Goal: Transaction & Acquisition: Purchase product/service

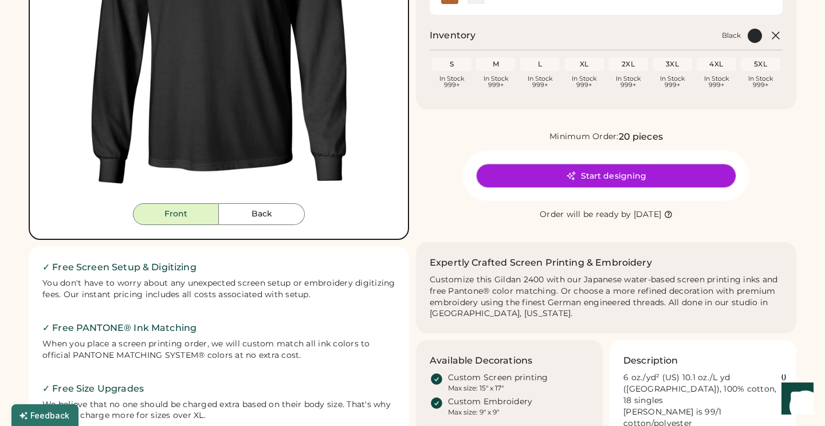
click at [507, 169] on button "Start designing" at bounding box center [606, 176] width 259 height 23
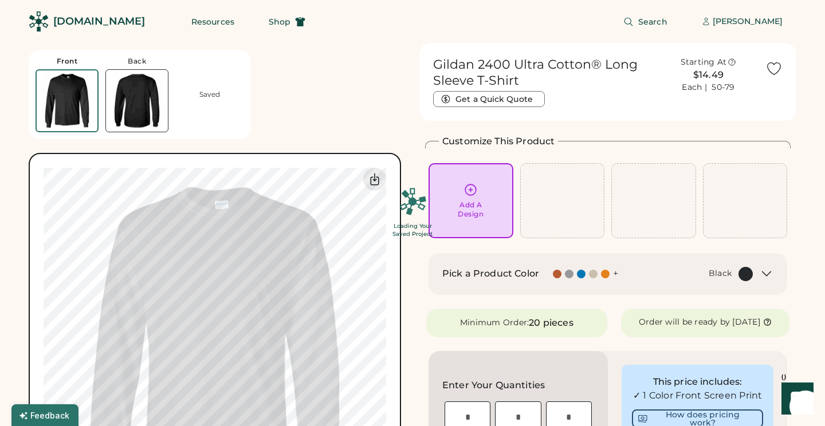
click at [464, 196] on div "Loading Your Saved Project" at bounding box center [412, 213] width 825 height 426
click at [469, 185] on div "Loading Your Saved Project" at bounding box center [412, 213] width 825 height 426
click at [499, 189] on div "Loading Your Saved Project" at bounding box center [412, 213] width 825 height 426
click at [456, 187] on div "Loading Your Saved Project" at bounding box center [412, 213] width 825 height 426
click at [198, 107] on div "Loading Your Saved Project" at bounding box center [412, 213] width 825 height 426
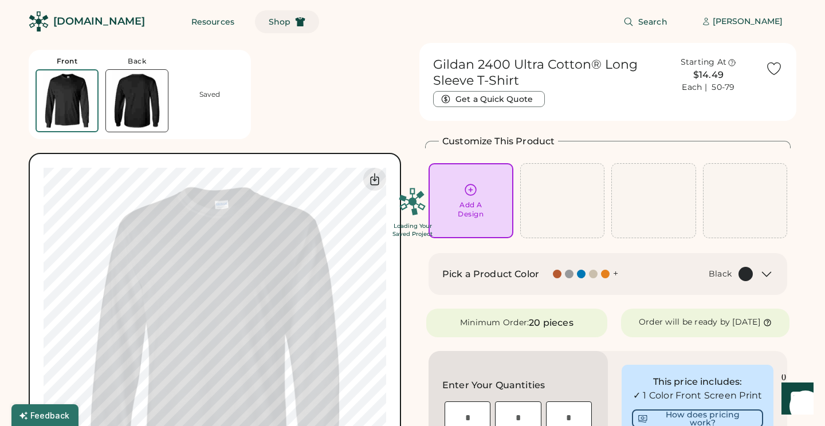
click at [296, 19] on use at bounding box center [301, 21] width 10 height 9
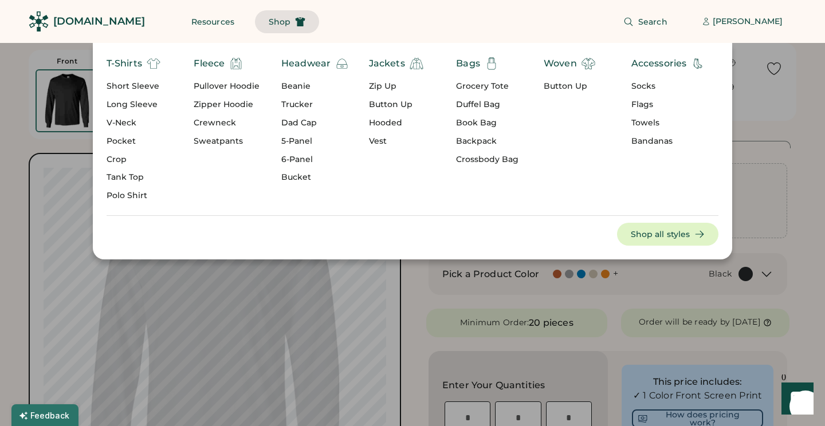
click at [225, 119] on div "Crewneck" at bounding box center [227, 123] width 66 height 11
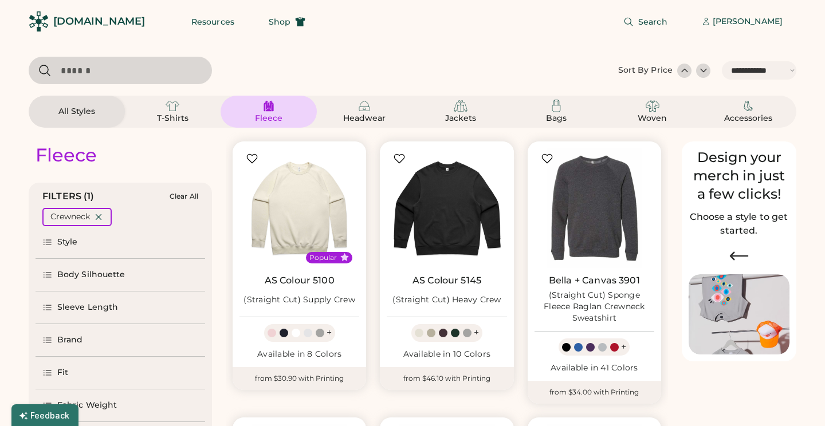
select select "*****"
select select "*"
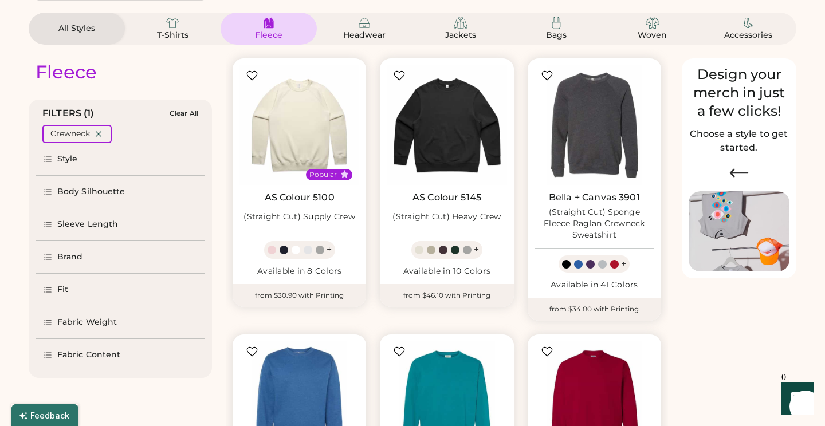
select select "*****"
select select "*"
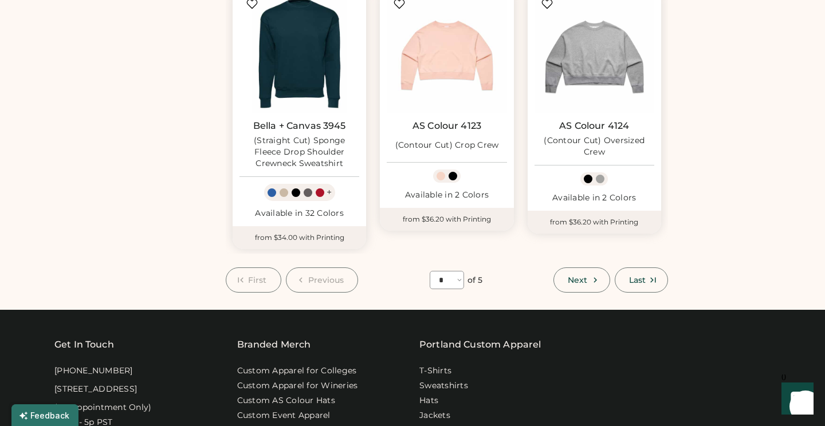
scroll to position [1003, 0]
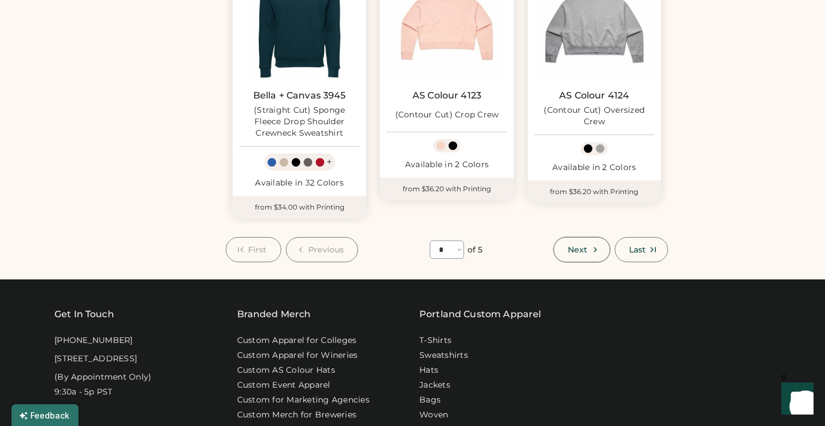
click at [601, 237] on button "Next" at bounding box center [582, 249] width 56 height 25
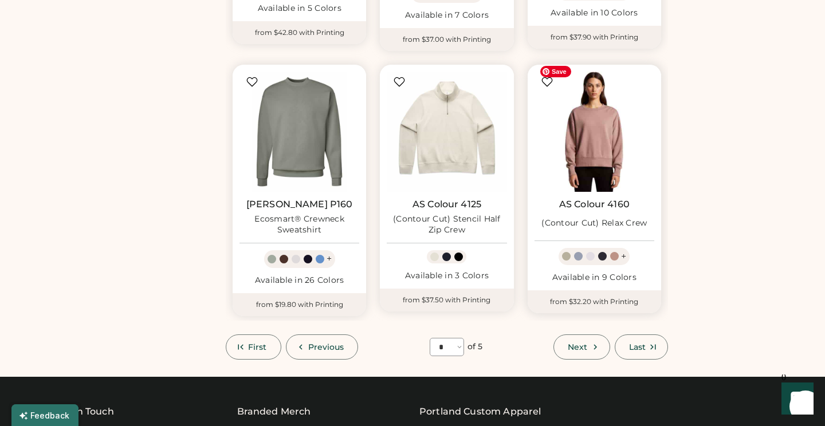
scroll to position [884, 0]
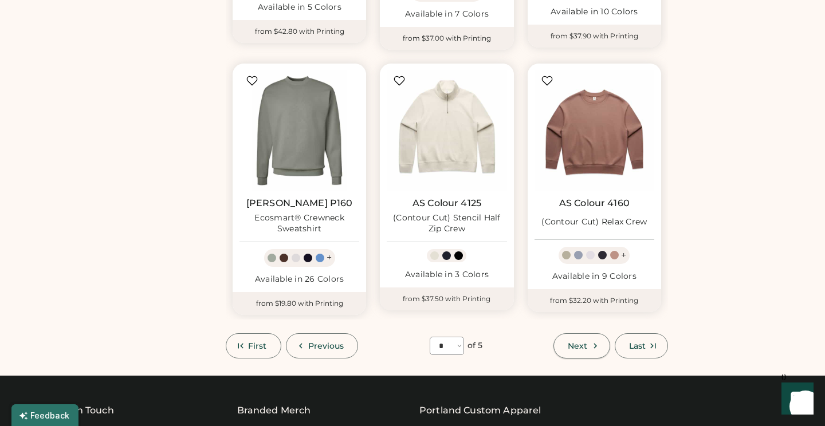
click at [588, 334] on button "Next" at bounding box center [582, 346] width 56 height 25
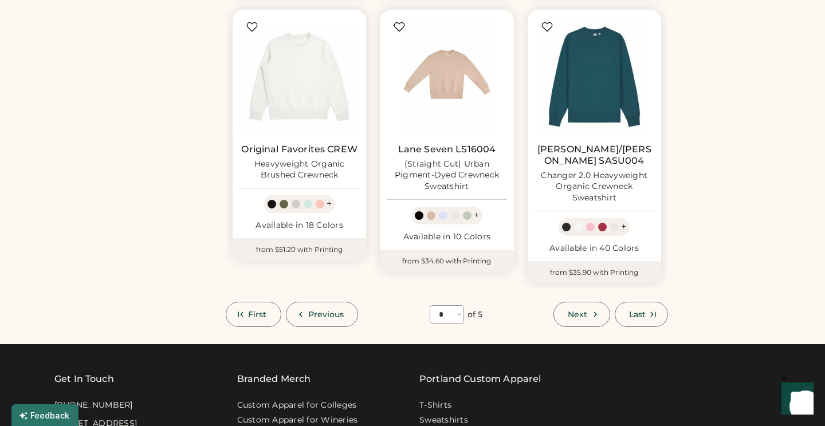
scroll to position [962, 0]
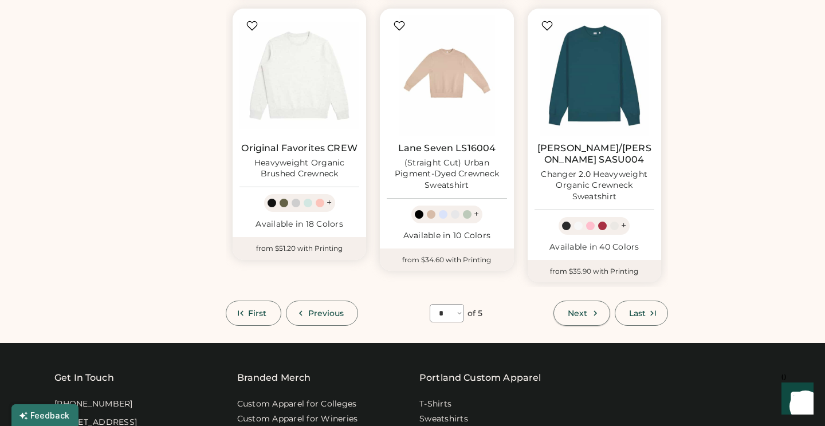
click at [597, 308] on icon at bounding box center [595, 313] width 10 height 10
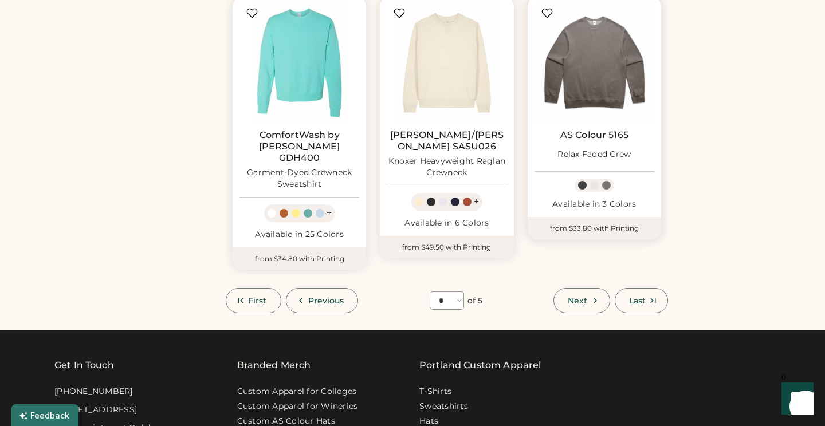
scroll to position [970, 0]
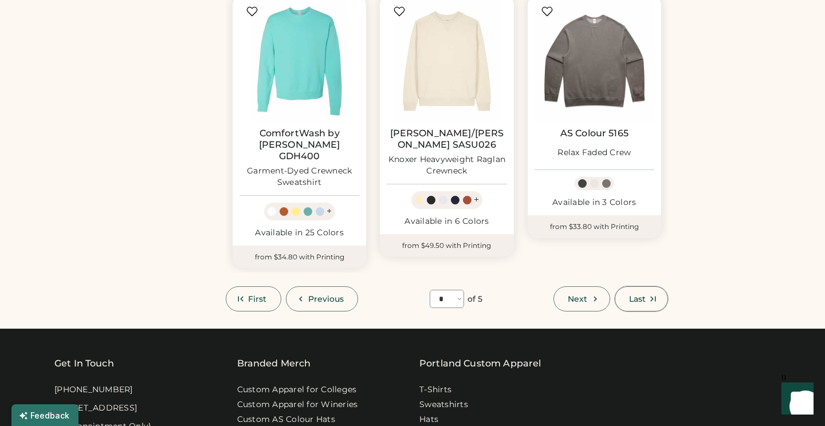
click at [632, 295] on span "Last" at bounding box center [637, 299] width 17 height 8
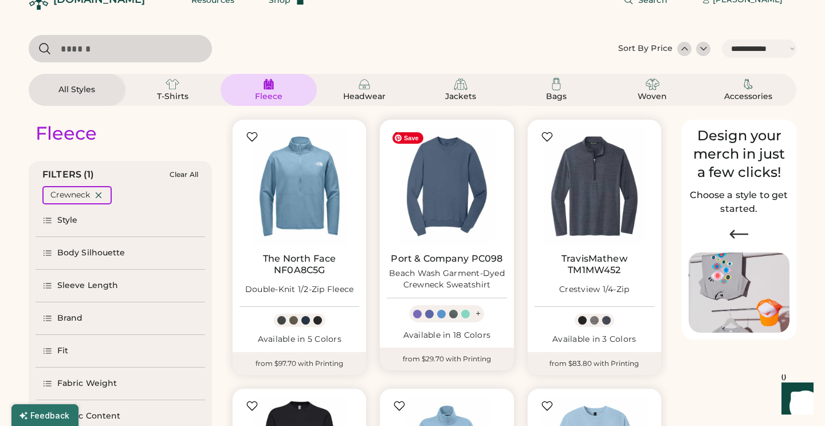
scroll to position [14, 0]
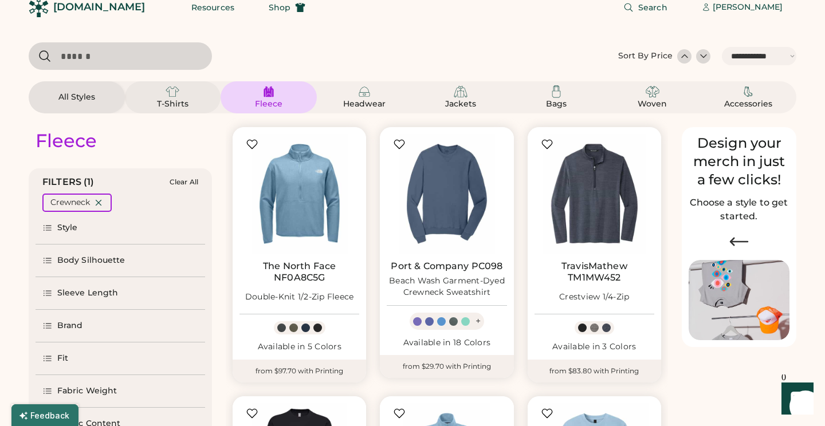
click at [158, 105] on div "T-Shirts" at bounding box center [173, 104] width 52 height 11
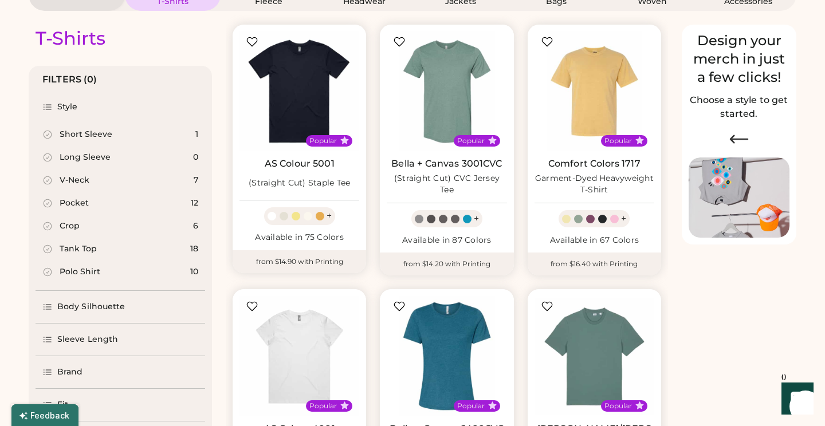
scroll to position [133, 0]
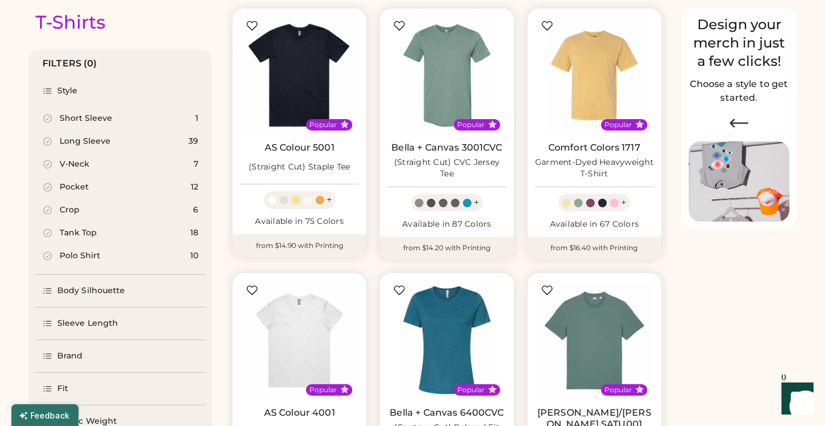
click at [88, 151] on div "Long Sleeve 39" at bounding box center [121, 141] width 170 height 23
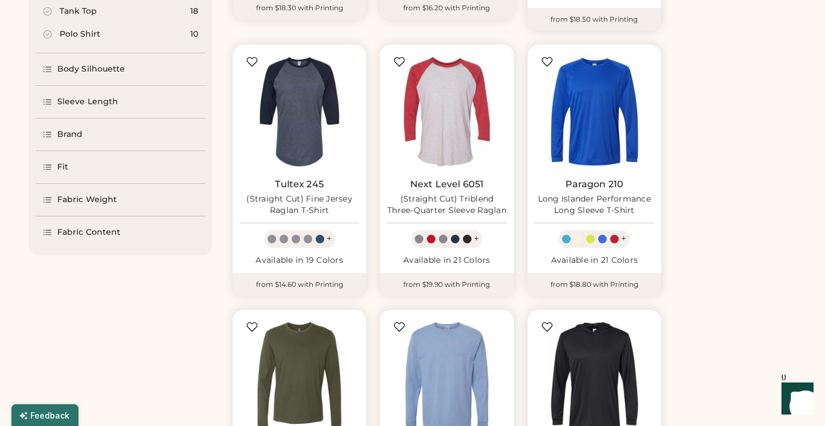
scroll to position [386, 0]
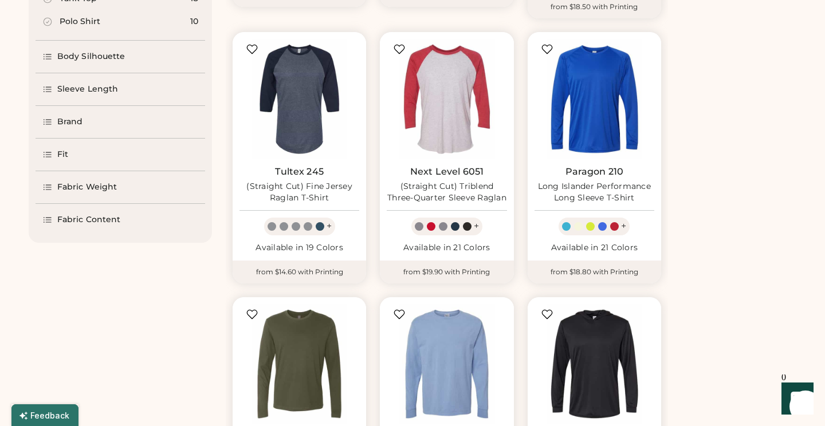
click at [45, 223] on icon at bounding box center [47, 220] width 10 height 10
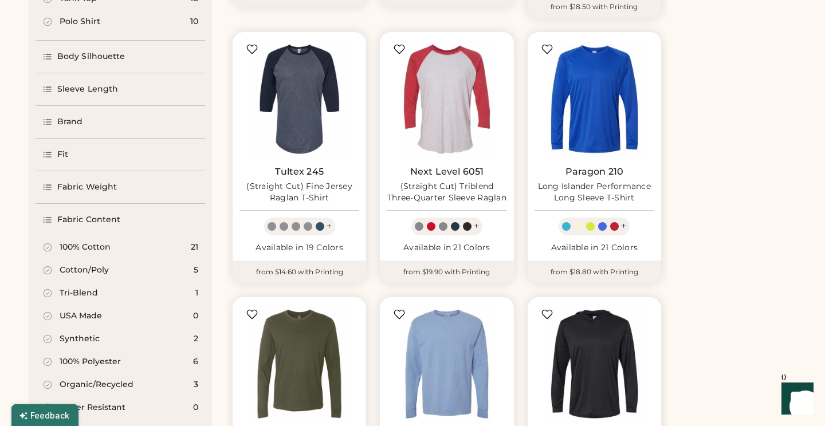
click at [41, 253] on div "100% Cotton 21" at bounding box center [121, 247] width 170 height 23
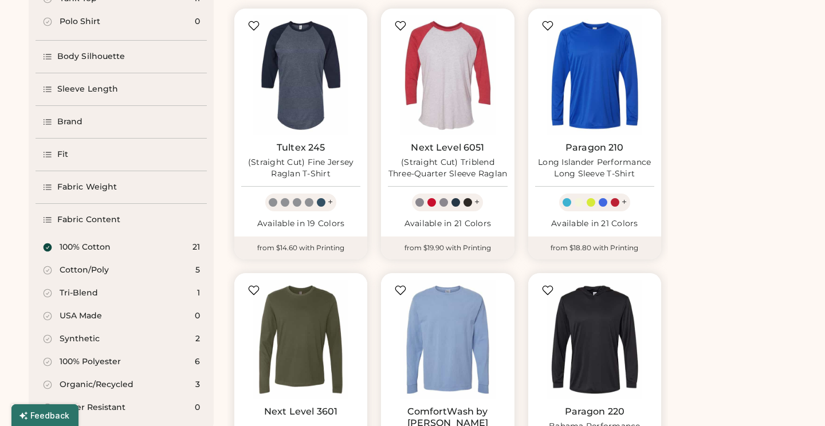
select select "*"
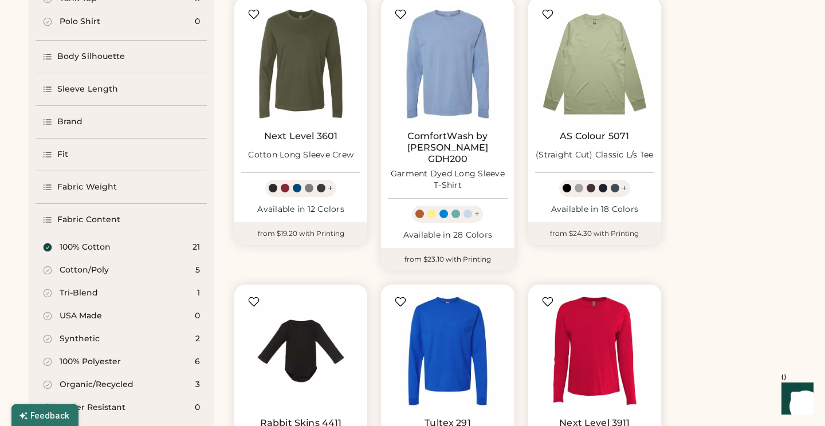
click at [50, 191] on icon at bounding box center [47, 187] width 10 height 10
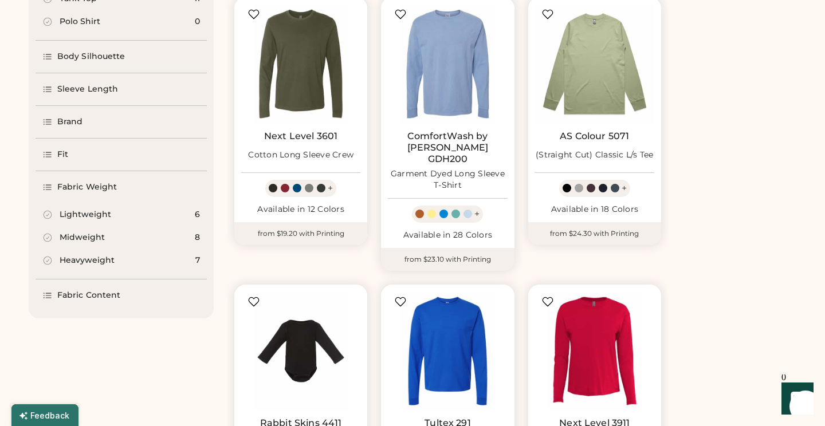
click at [47, 154] on icon at bounding box center [47, 154] width 7 height 5
click at [85, 113] on div "Brand" at bounding box center [121, 122] width 171 height 32
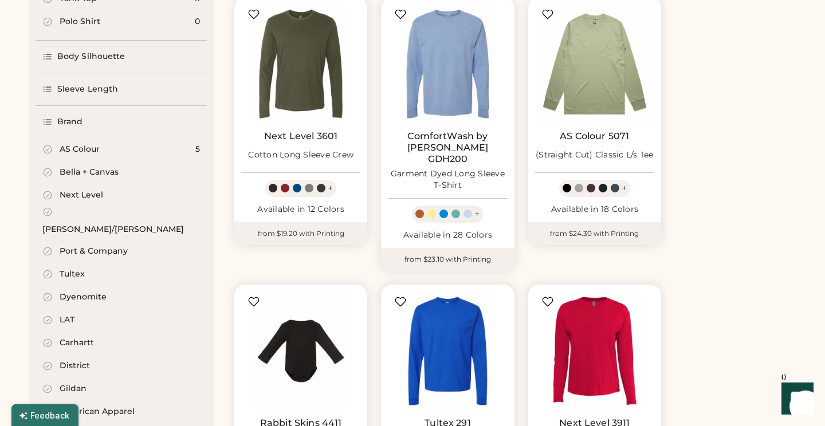
click at [95, 96] on div "Sleeve Length" at bounding box center [121, 89] width 171 height 32
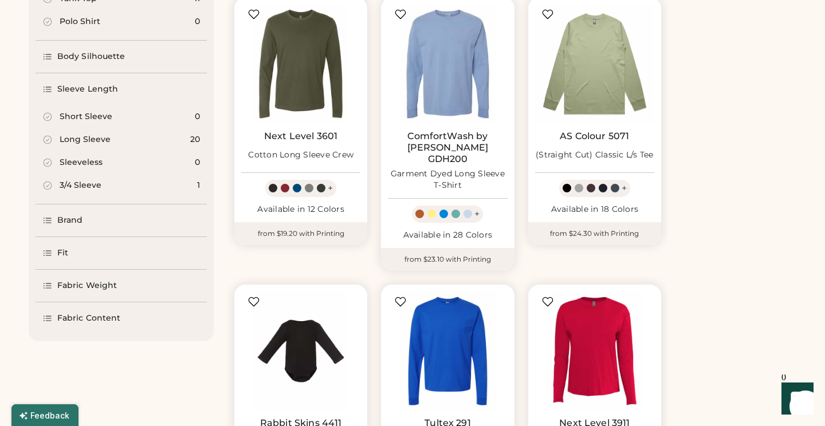
click at [83, 143] on div "Long Sleeve" at bounding box center [85, 139] width 51 height 11
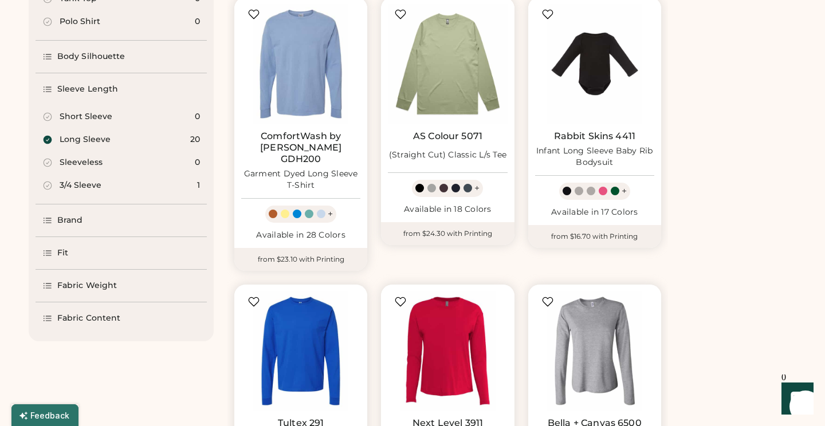
click at [97, 56] on div "Body Silhouette" at bounding box center [91, 56] width 68 height 11
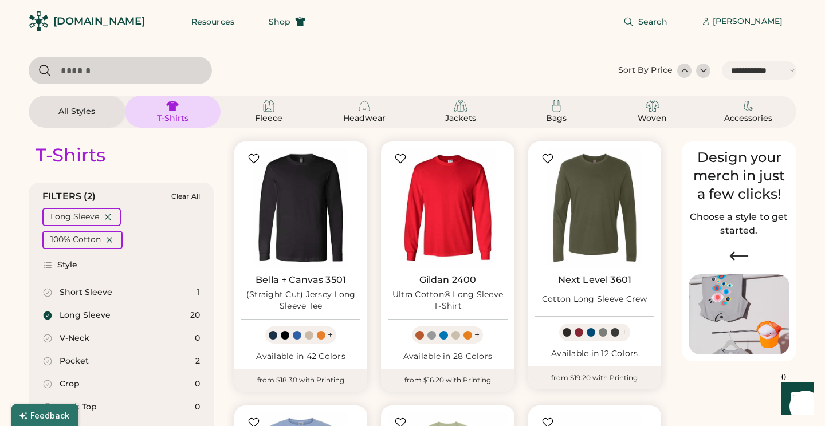
click at [196, 147] on div "T-Shirts" at bounding box center [120, 156] width 183 height 28
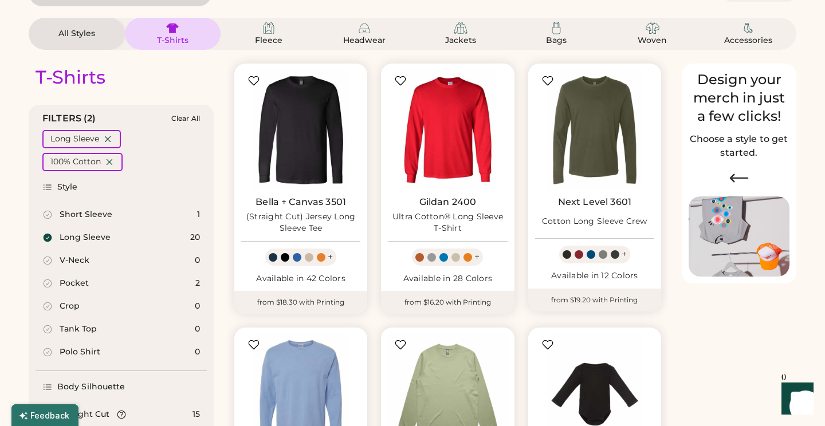
scroll to position [77, 0]
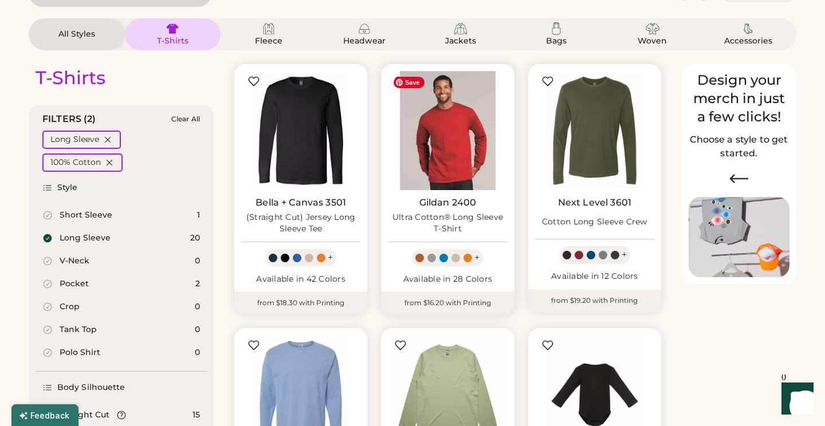
click at [404, 133] on img at bounding box center [447, 130] width 119 height 119
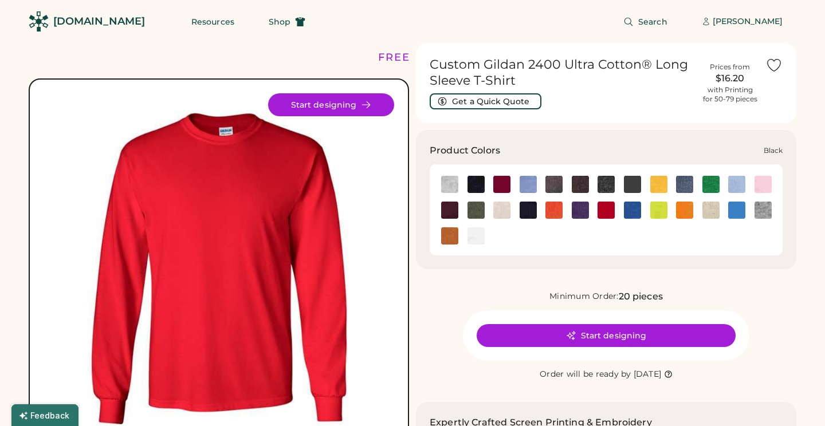
click at [469, 186] on img at bounding box center [476, 184] width 17 height 17
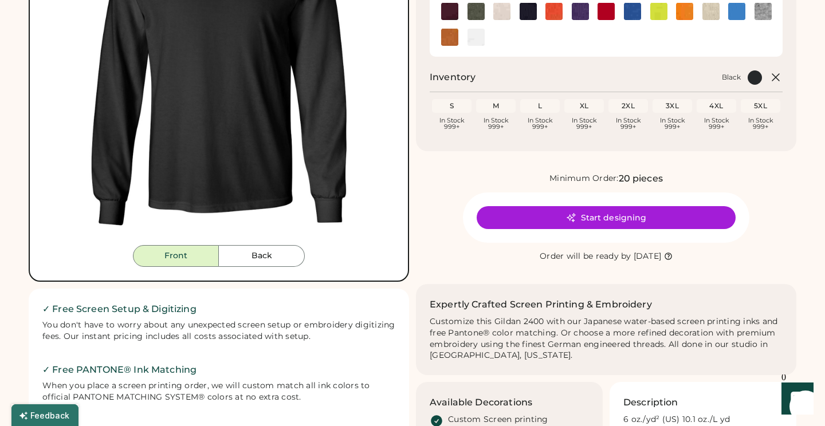
scroll to position [237, 0]
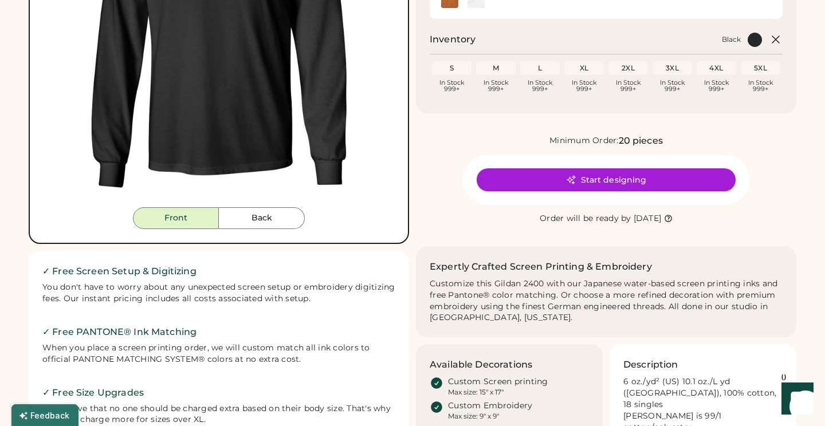
click at [549, 183] on button "Start designing" at bounding box center [606, 180] width 259 height 23
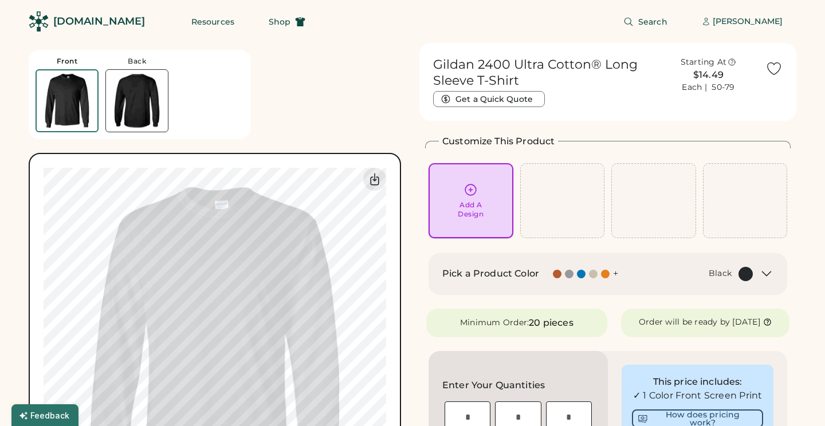
click at [487, 212] on div "Add A Design" at bounding box center [471, 201] width 69 height 36
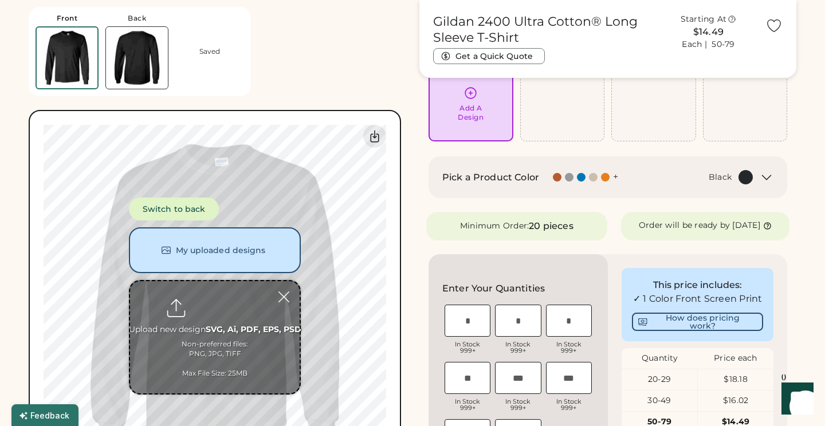
scroll to position [99, 0]
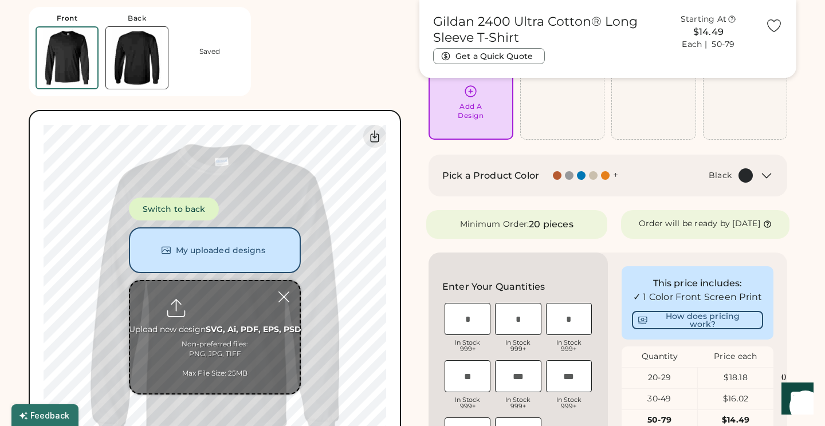
click at [206, 320] on input "file" at bounding box center [215, 337] width 170 height 112
type input "**********"
